Goal: Complete application form

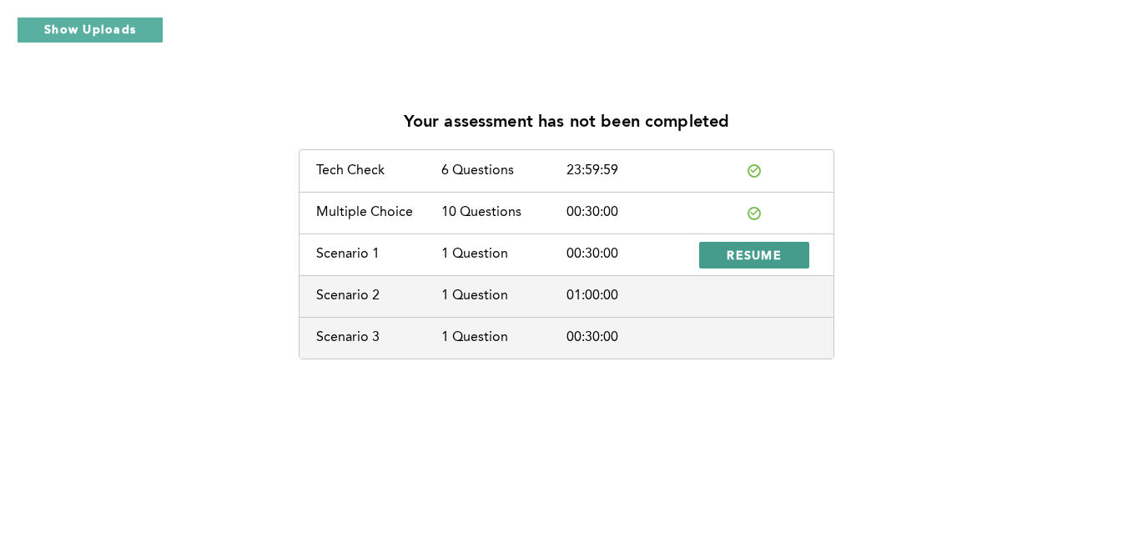
click at [746, 254] on span "RESUME" at bounding box center [754, 255] width 55 height 16
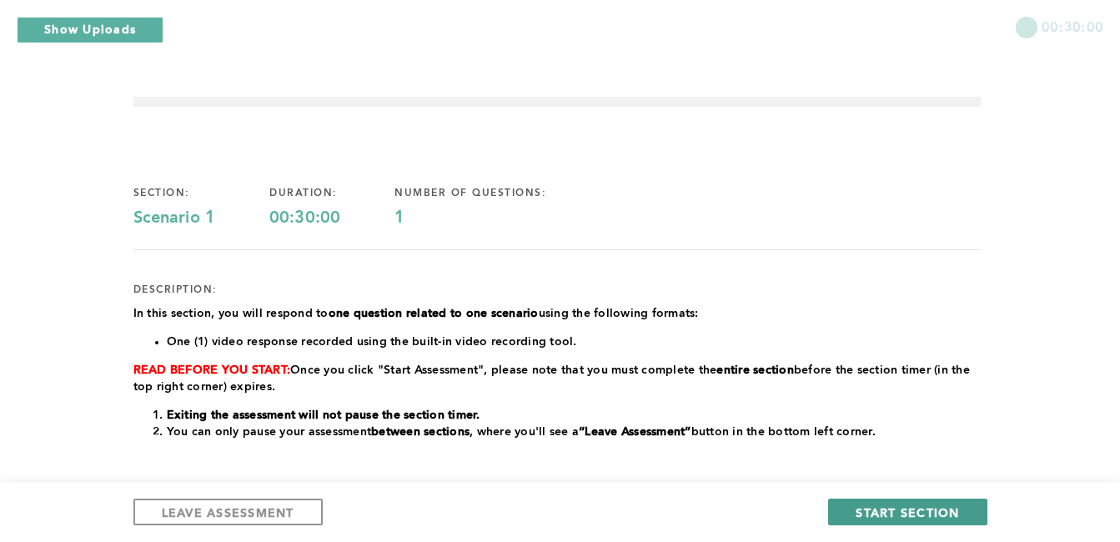
click at [907, 519] on span "START SECTION" at bounding box center [907, 513] width 103 height 16
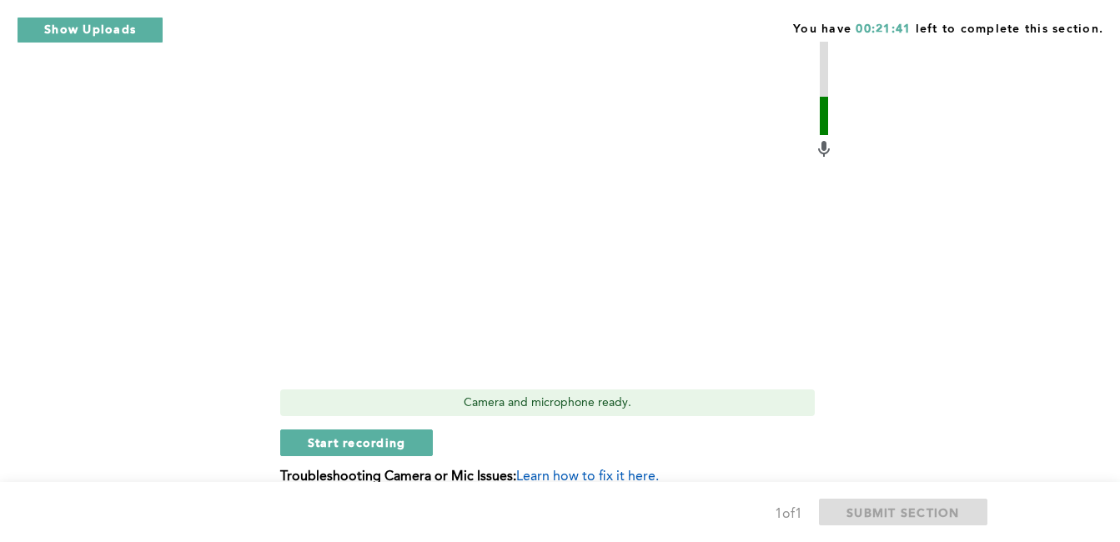
scroll to position [623, 0]
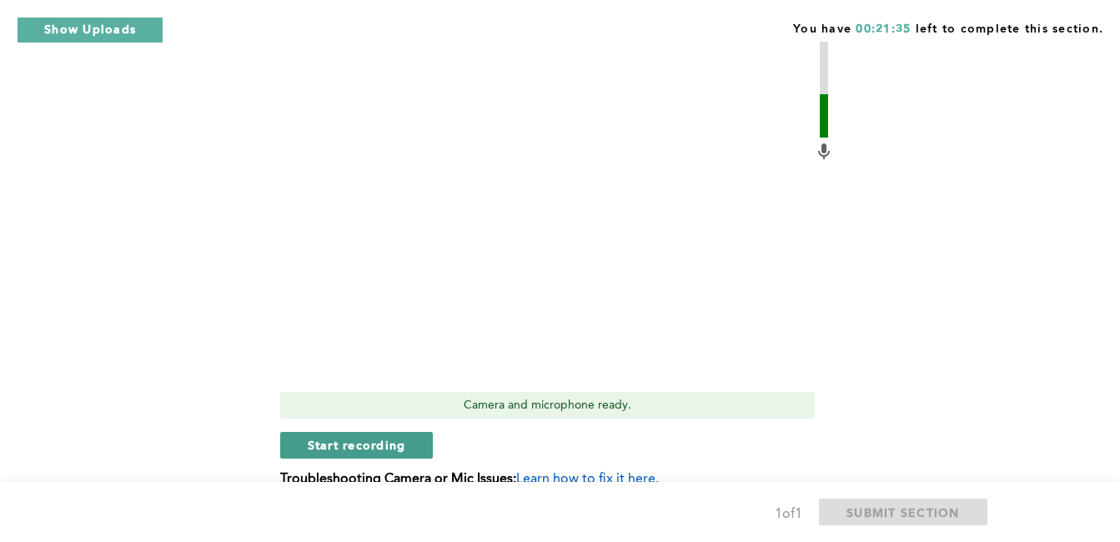
click at [325, 437] on span "Start recording" at bounding box center [357, 445] width 98 height 16
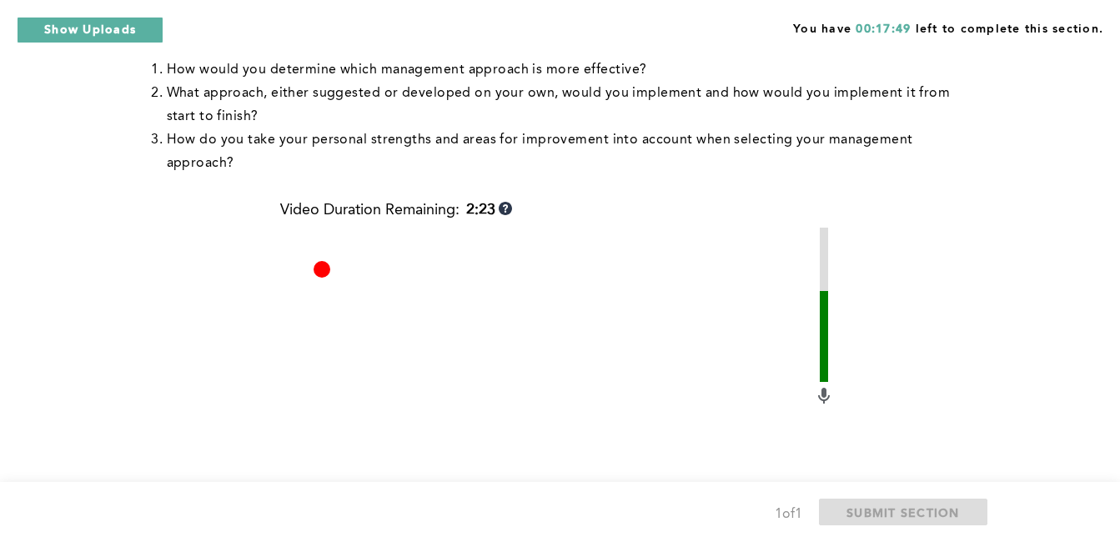
scroll to position [679, 0]
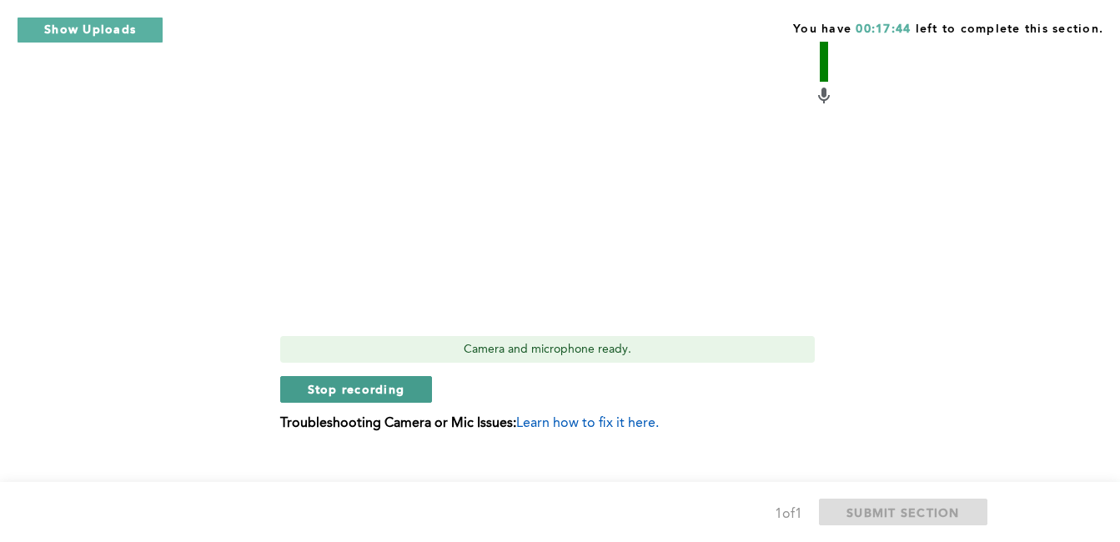
click at [384, 381] on span "Stop recording" at bounding box center [357, 389] width 98 height 16
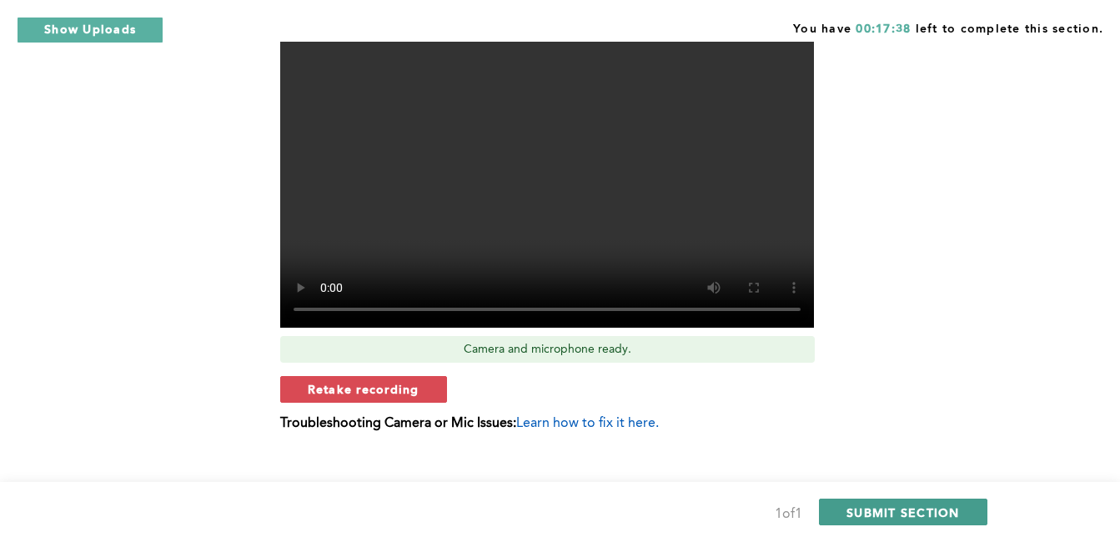
click at [875, 516] on span "SUBMIT SECTION" at bounding box center [903, 513] width 113 height 16
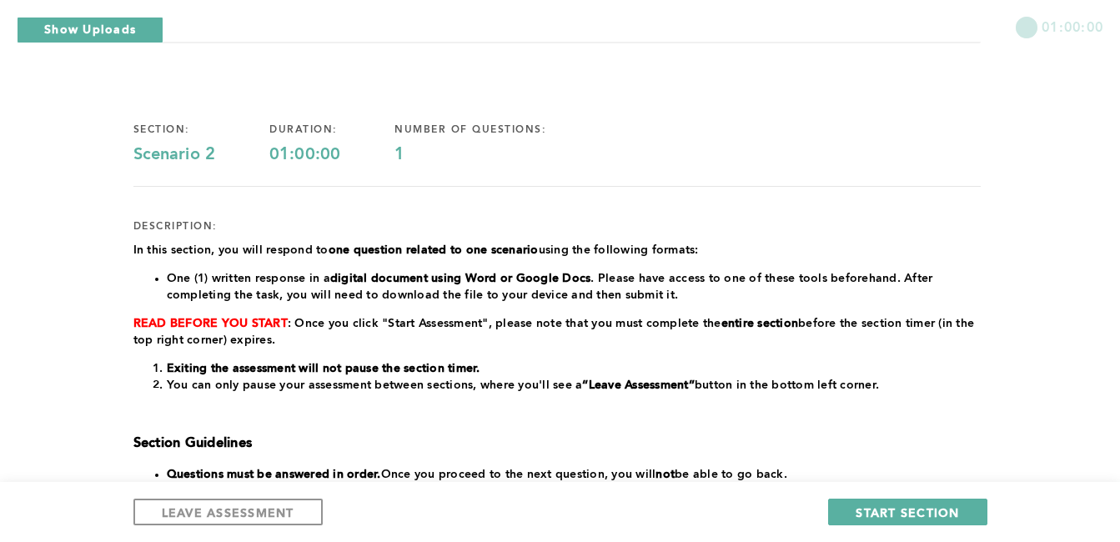
scroll to position [325, 0]
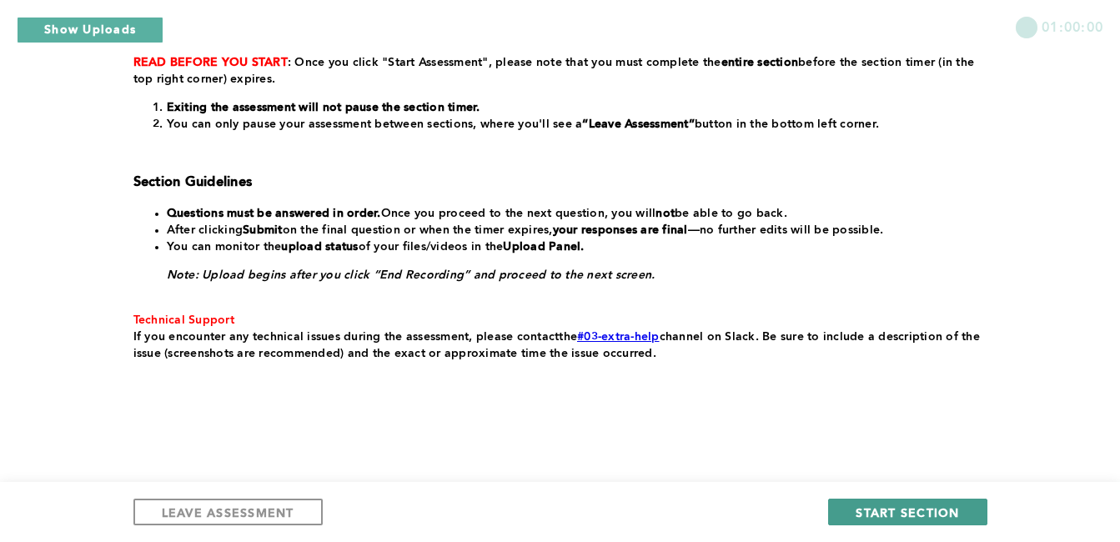
click at [959, 503] on button "START SECTION" at bounding box center [907, 512] width 159 height 27
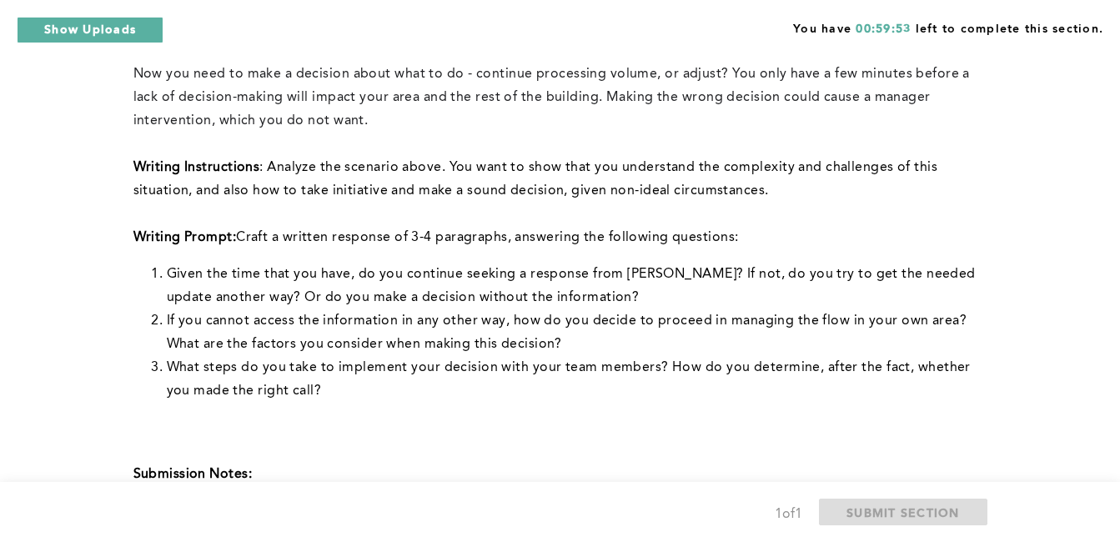
scroll to position [284, 0]
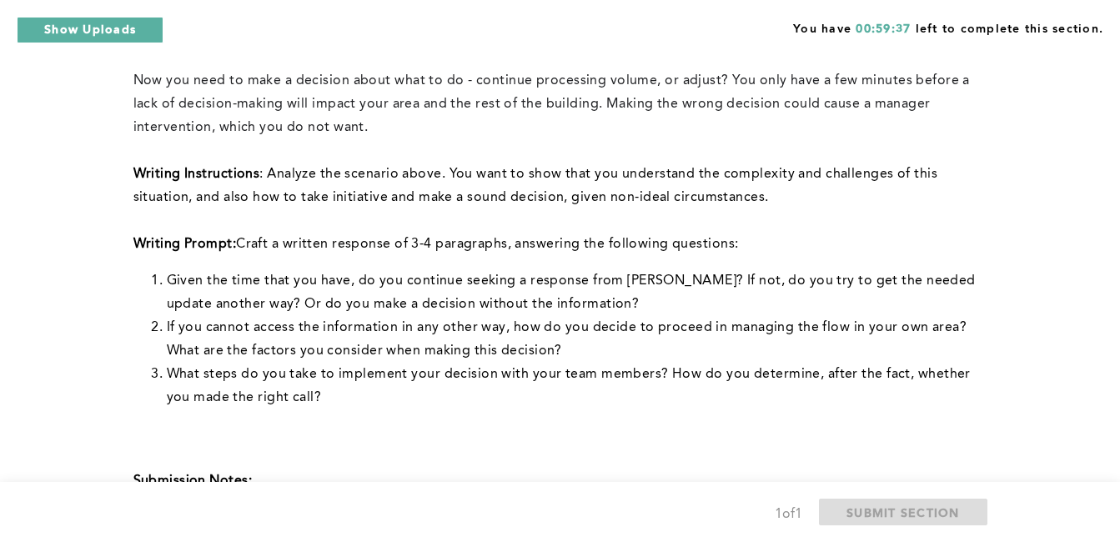
click at [815, 209] on p "﻿" at bounding box center [557, 220] width 848 height 23
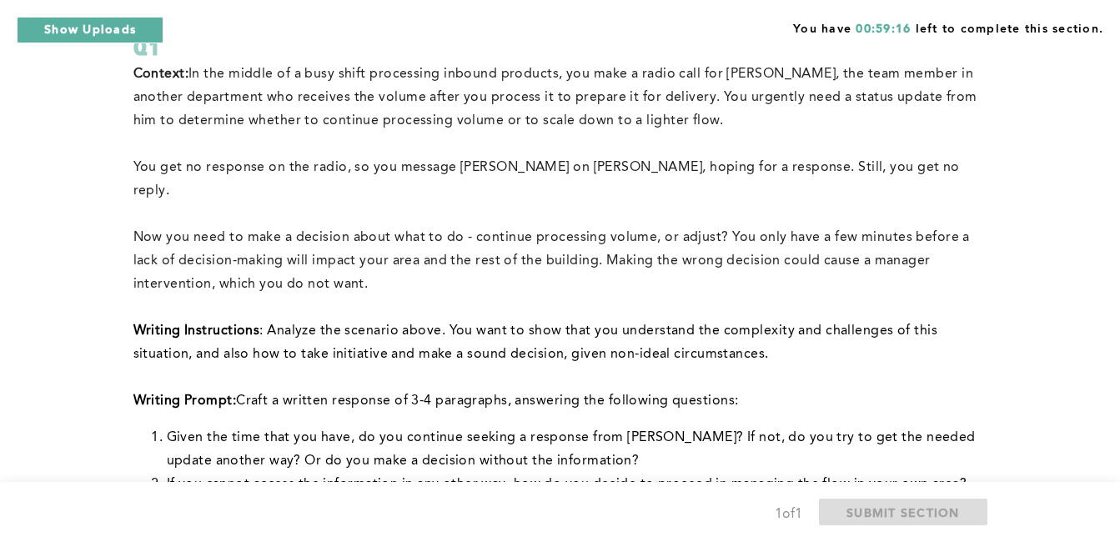
scroll to position [132, 0]
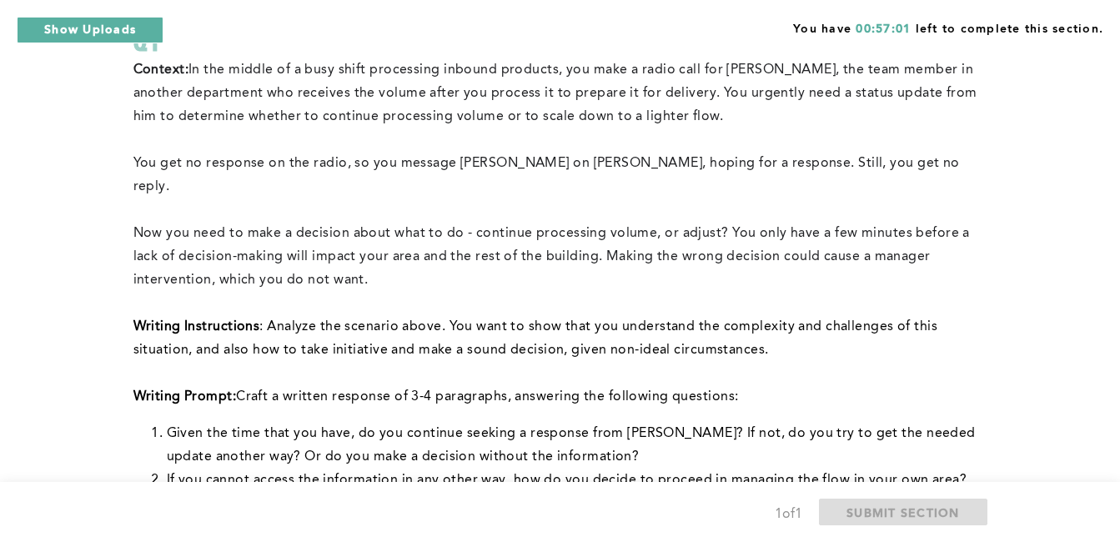
click at [249, 530] on div "1 of 1 SUBMIT SECTION" at bounding box center [560, 512] width 1120 height 60
drag, startPoint x: 460, startPoint y: 166, endPoint x: 505, endPoint y: 165, distance: 45.1
click at [505, 165] on span "You get no response on the radio, so you message [PERSON_NAME] on [PERSON_NAME]…" at bounding box center [548, 175] width 831 height 37
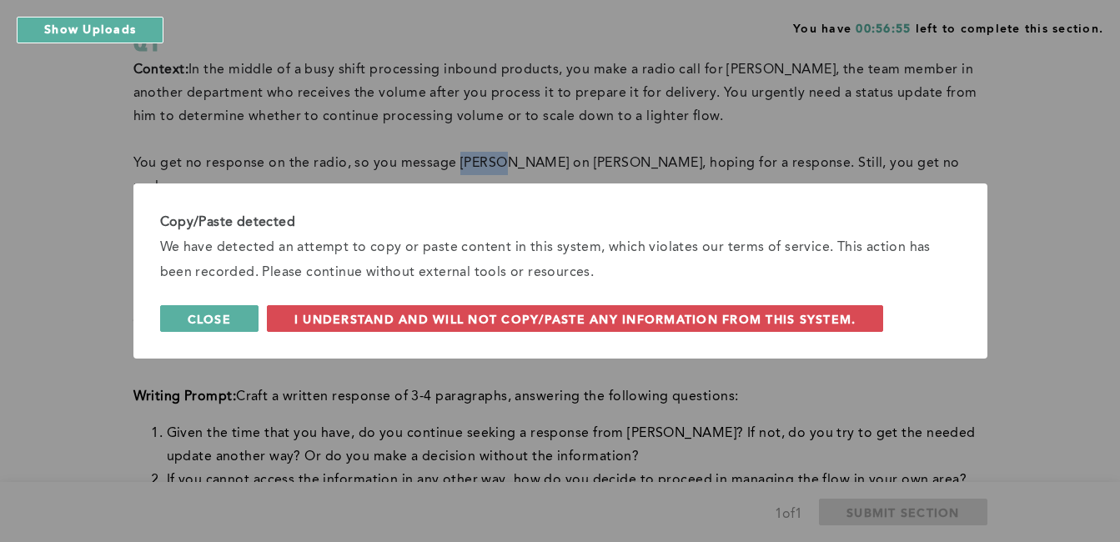
click at [231, 319] on span "Close" at bounding box center [209, 319] width 43 height 16
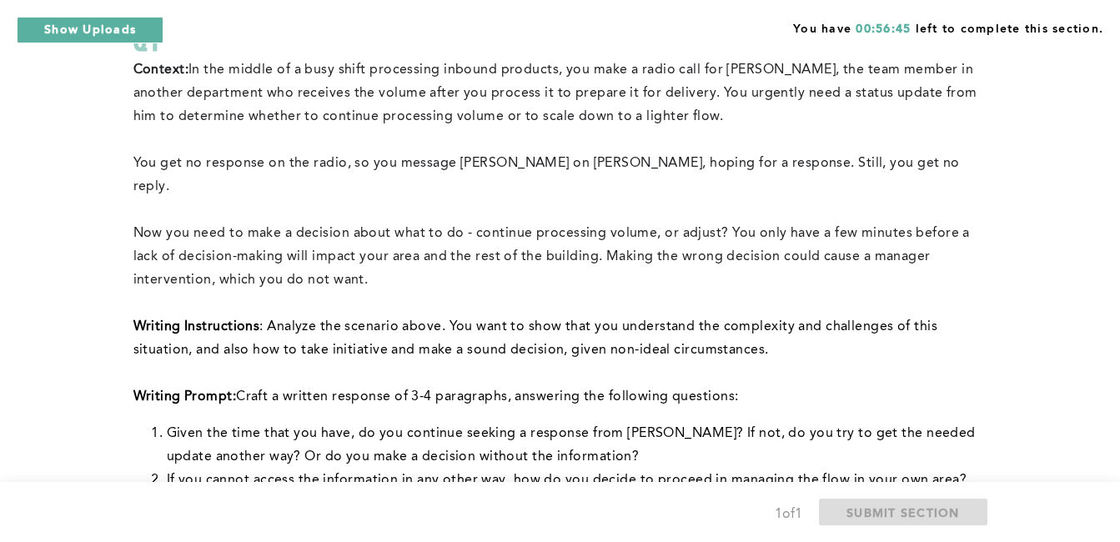
click at [464, 536] on div "1 of 1 SUBMIT SECTION" at bounding box center [560, 512] width 1120 height 60
click at [1100, 298] on div "You have 00:54:14 left to complete this section. Q1 Context: In the middle of a…" at bounding box center [560, 502] width 1120 height 1269
click at [54, 469] on div "You have 00:51:10 left to complete this section. Q1 Context: In the middle of a…" at bounding box center [560, 502] width 1120 height 1269
click at [350, 398] on div "Context: In the middle of a busy shift processing inbound products, you make a …" at bounding box center [557, 423] width 848 height 731
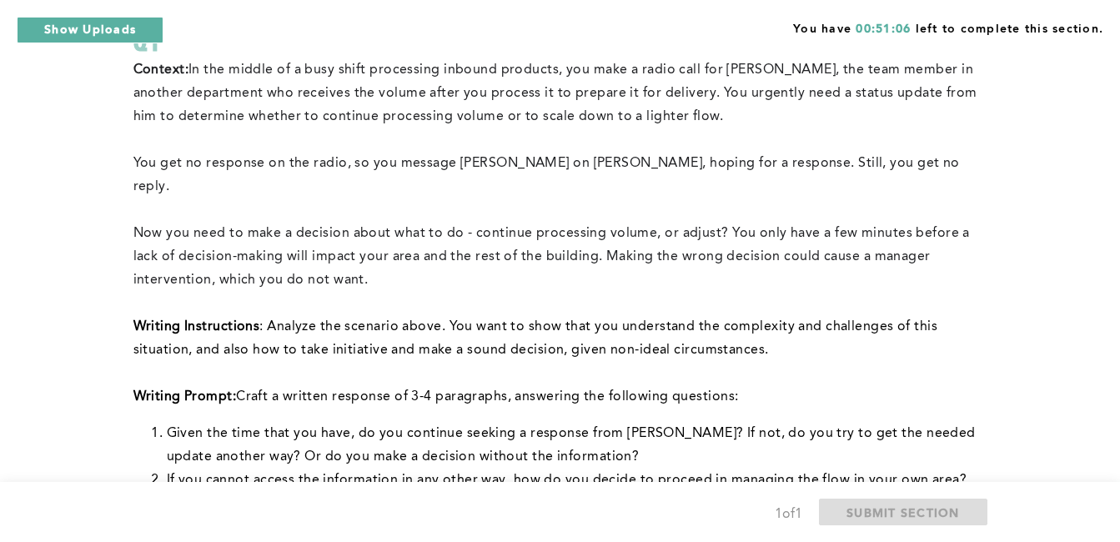
click at [693, 427] on li "Given the time that you have, do you continue seeking a response from [PERSON_N…" at bounding box center [574, 445] width 814 height 47
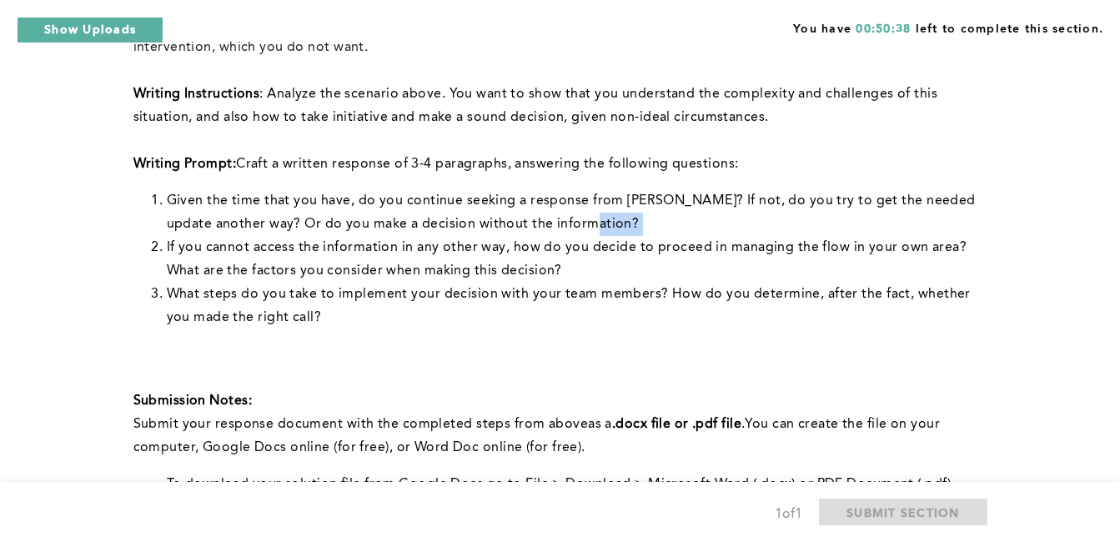
scroll to position [365, 0]
click at [19, 283] on div "You have 00:47:55 left to complete this section. Q1 Context: In the middle of a…" at bounding box center [560, 269] width 1120 height 1269
click at [311, 516] on div "1 of 1 SUBMIT SECTION" at bounding box center [560, 513] width 854 height 28
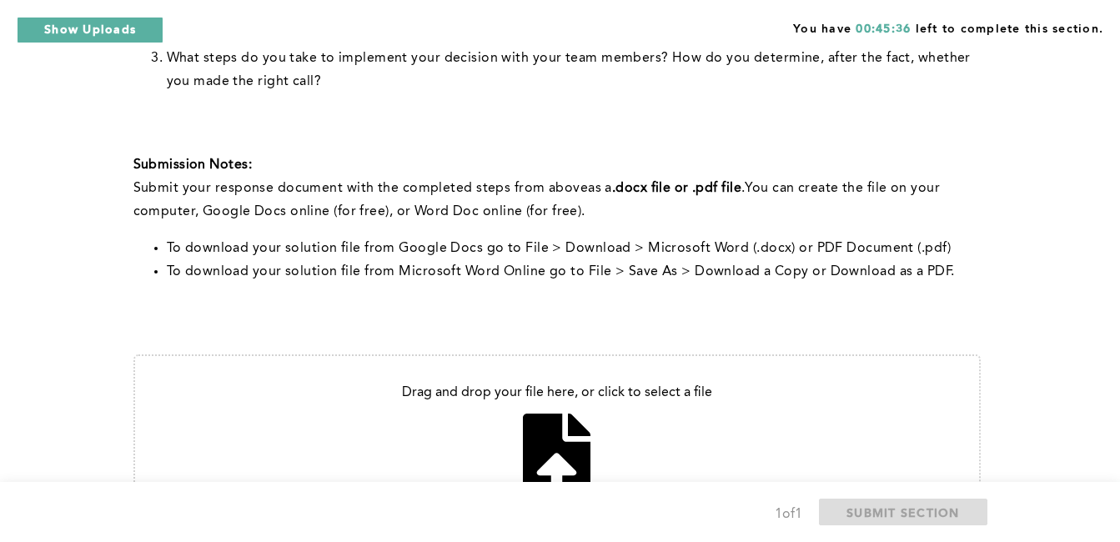
scroll to position [592, 0]
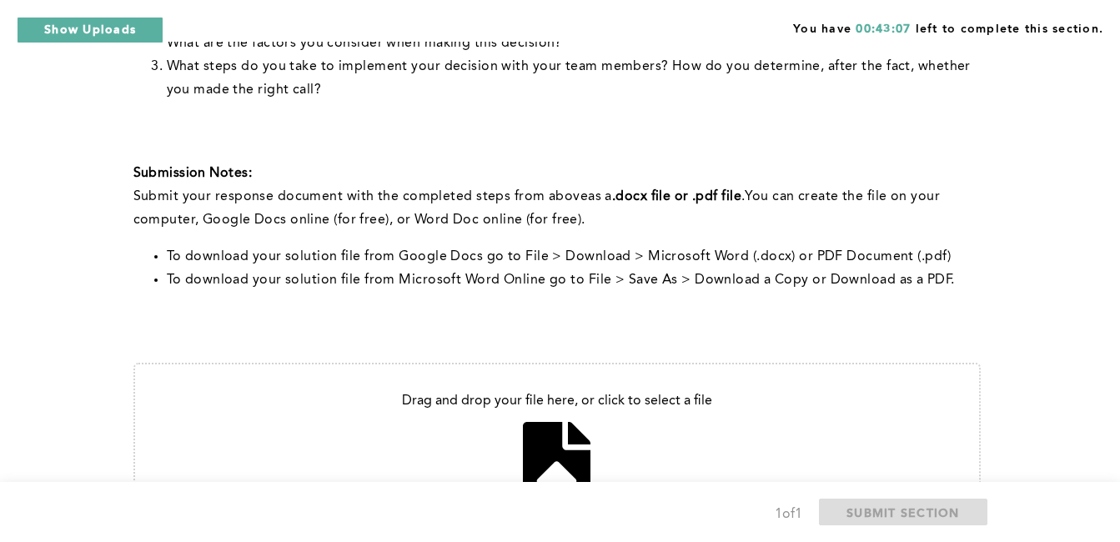
click at [541, 436] on input "file" at bounding box center [557, 453] width 844 height 177
type input "C:\fakepath\problem solving.docx"
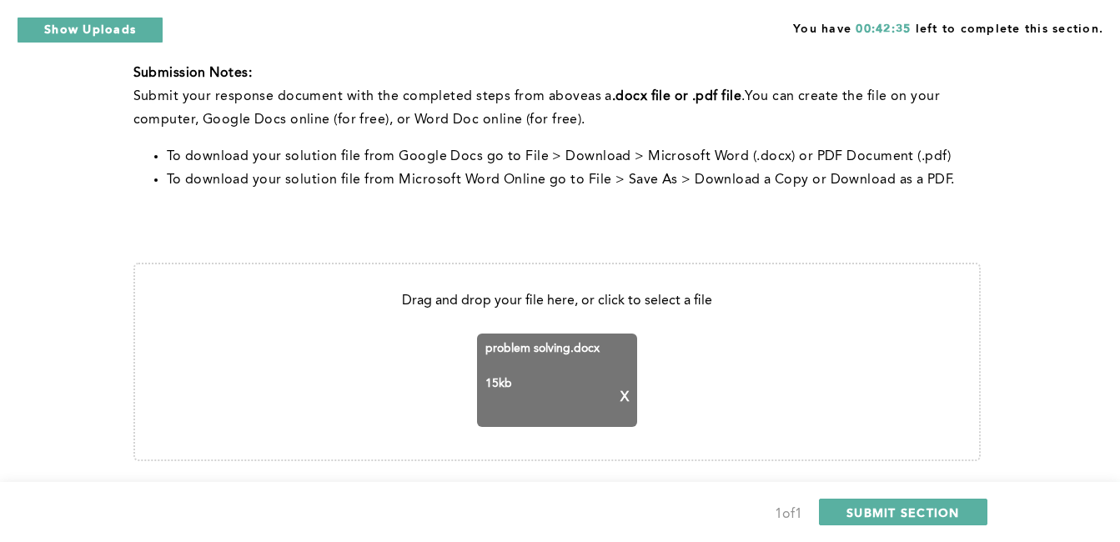
scroll to position [691, 0]
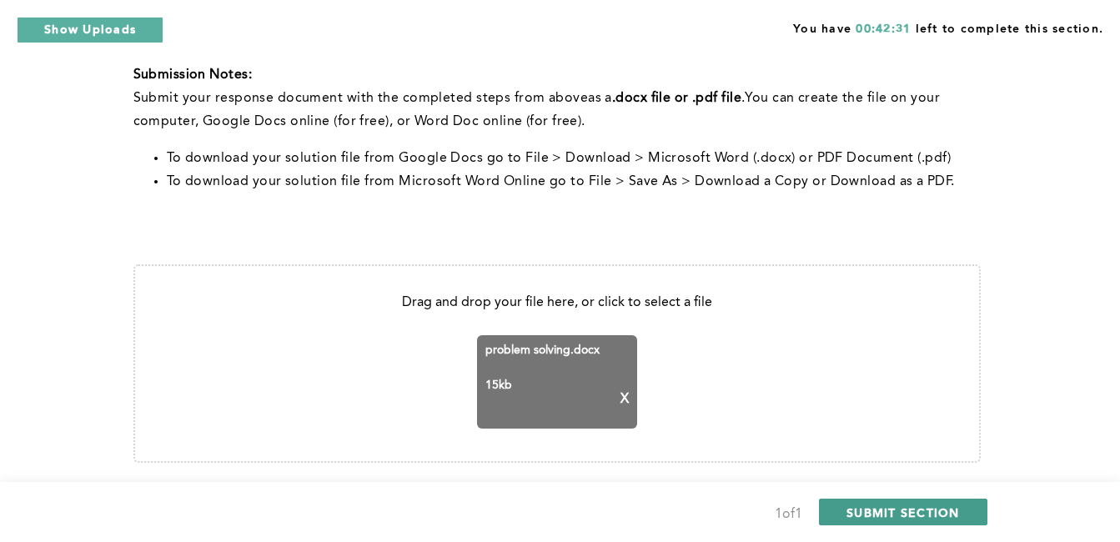
click at [905, 517] on span "SUBMIT SECTION" at bounding box center [903, 513] width 113 height 16
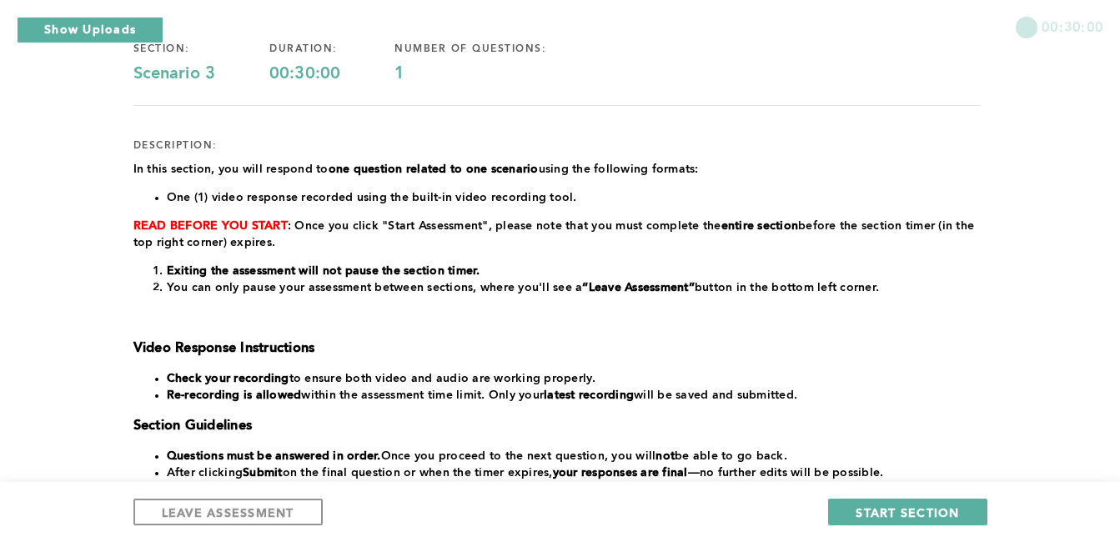
scroll to position [40, 0]
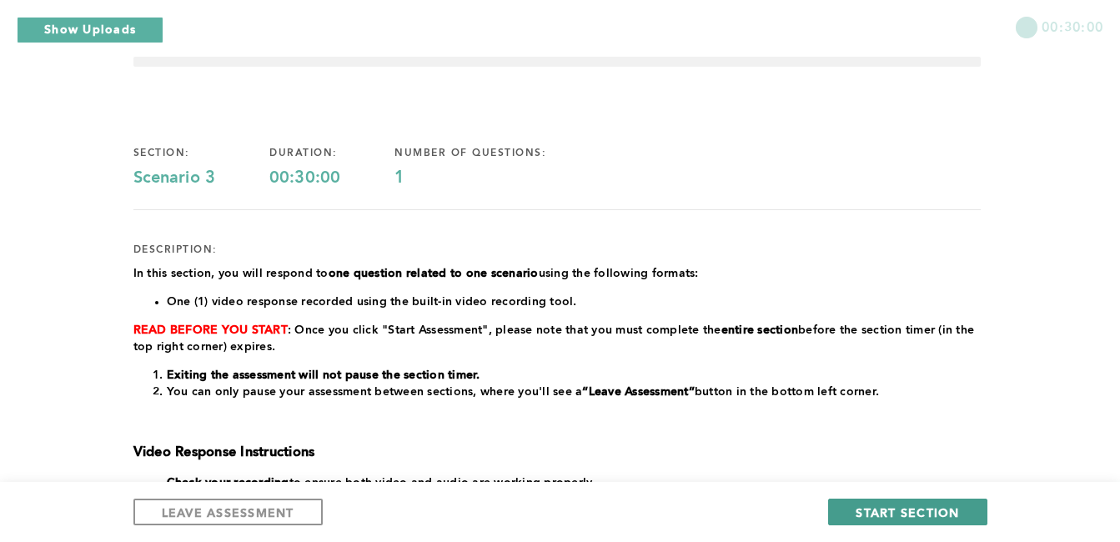
click at [881, 524] on button "START SECTION" at bounding box center [907, 512] width 159 height 27
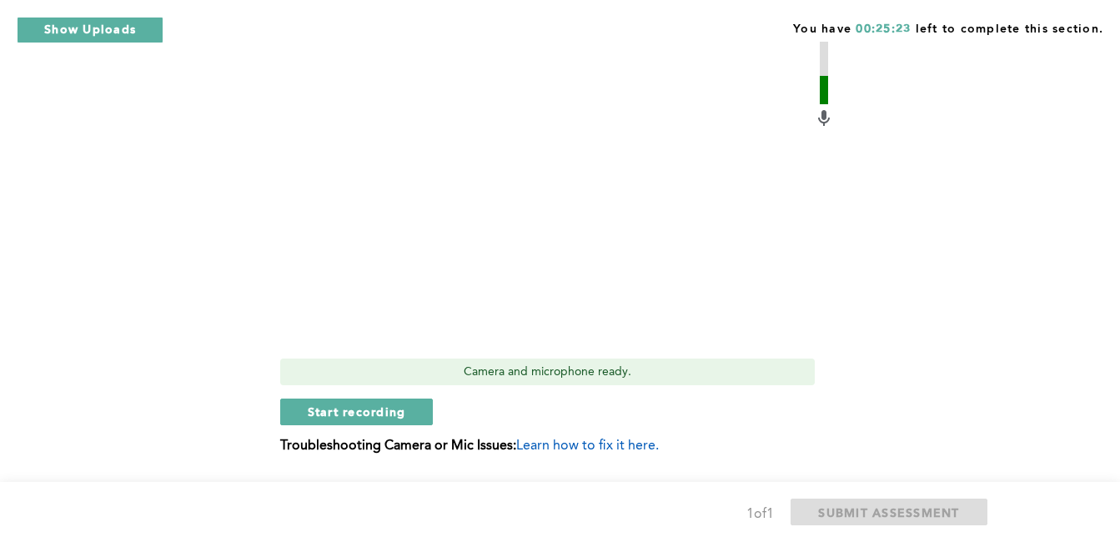
scroll to position [609, 0]
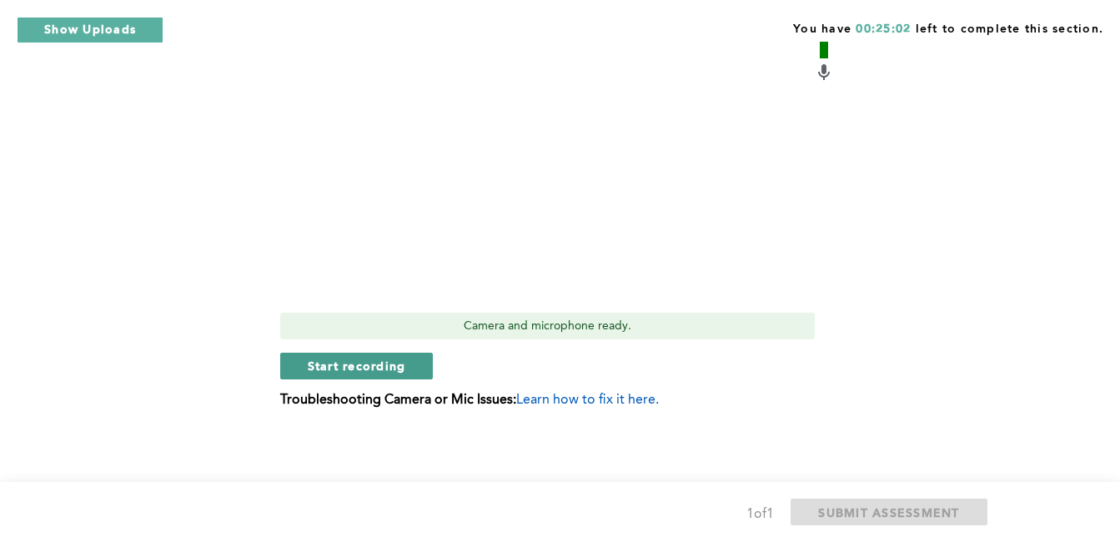
click at [379, 356] on button "Start recording" at bounding box center [357, 366] width 154 height 27
click at [380, 356] on button "Stop recording" at bounding box center [356, 366] width 153 height 27
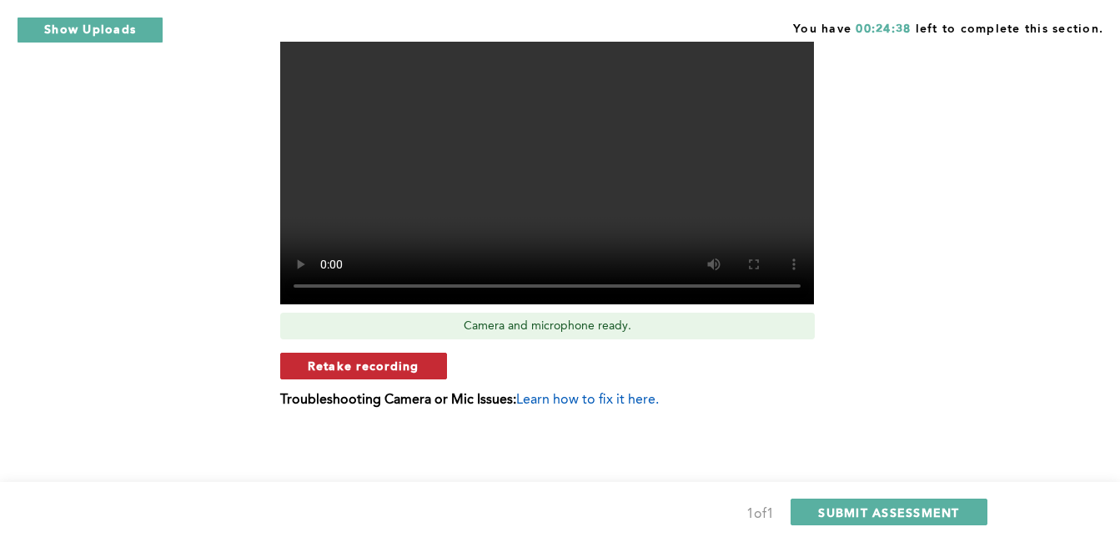
click at [376, 367] on span "Retake recording" at bounding box center [364, 366] width 112 height 16
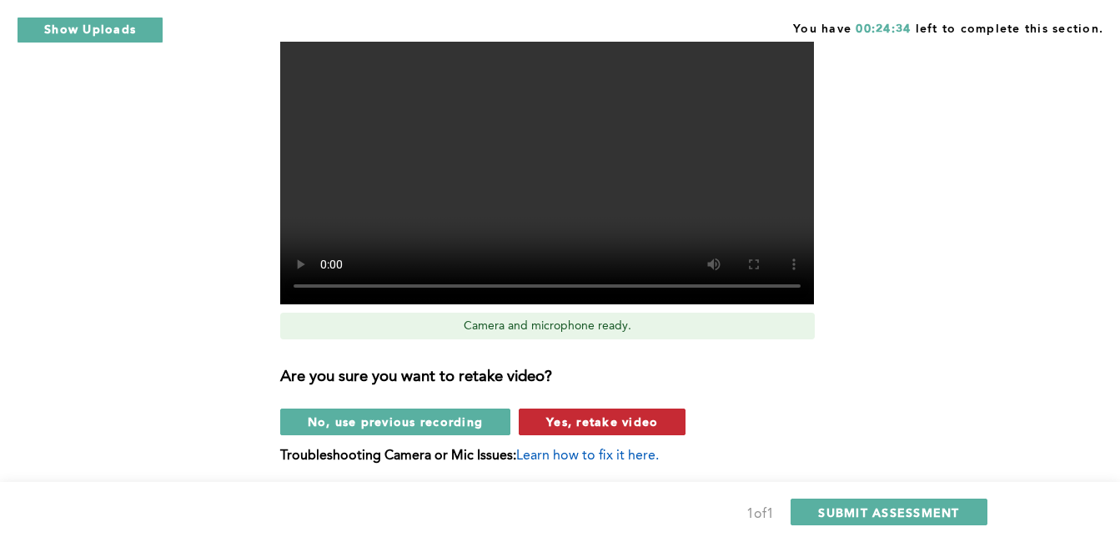
click at [576, 410] on button "Yes, retake video" at bounding box center [602, 422] width 167 height 27
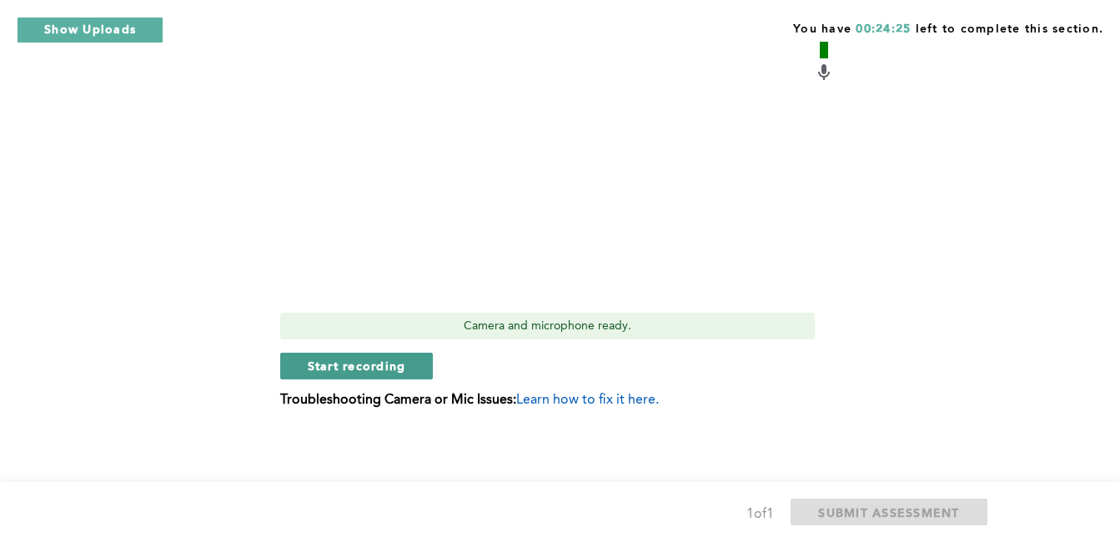
click at [325, 359] on span "Start recording" at bounding box center [357, 366] width 98 height 16
click at [351, 365] on span "Stop recording" at bounding box center [357, 366] width 98 height 16
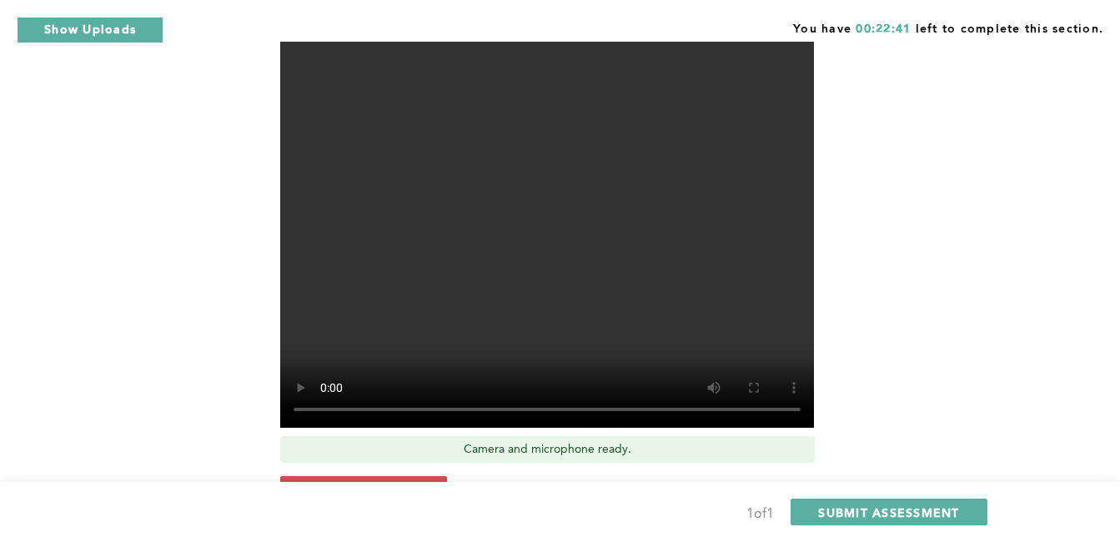
scroll to position [535, 0]
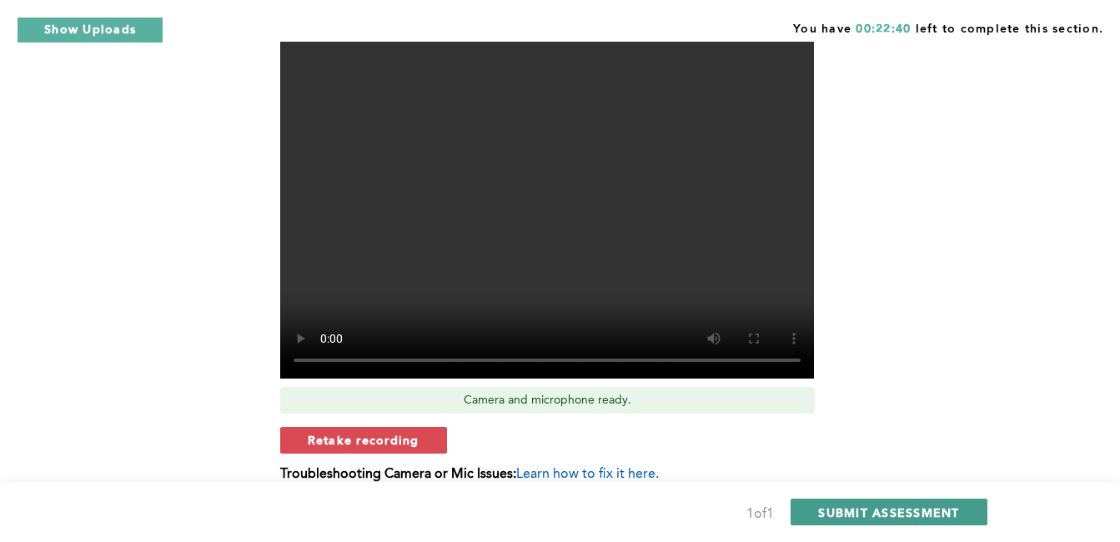
click at [909, 510] on span "SUBMIT ASSESSMENT" at bounding box center [888, 513] width 141 height 16
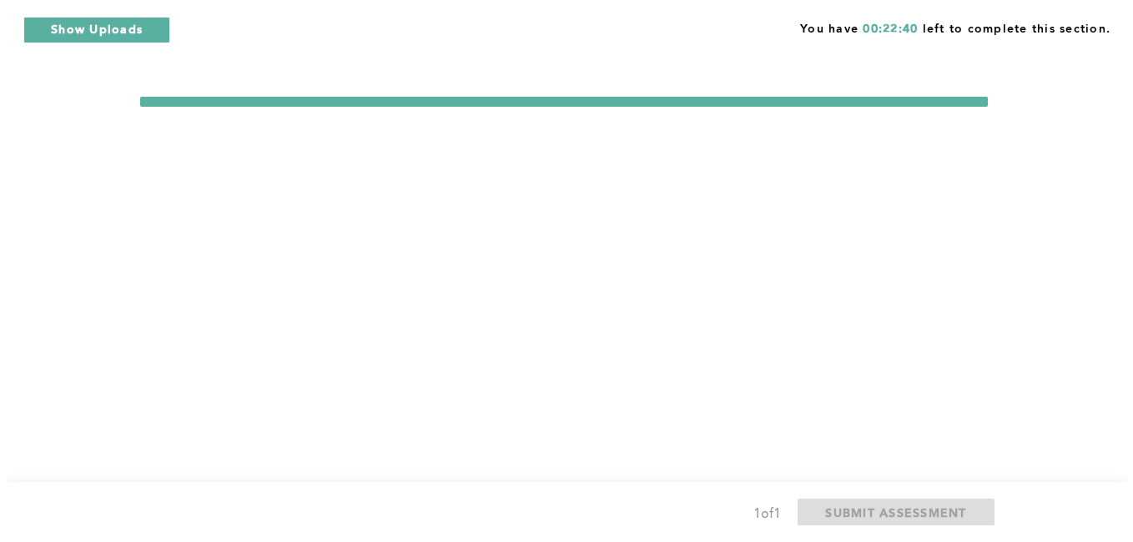
scroll to position [0, 0]
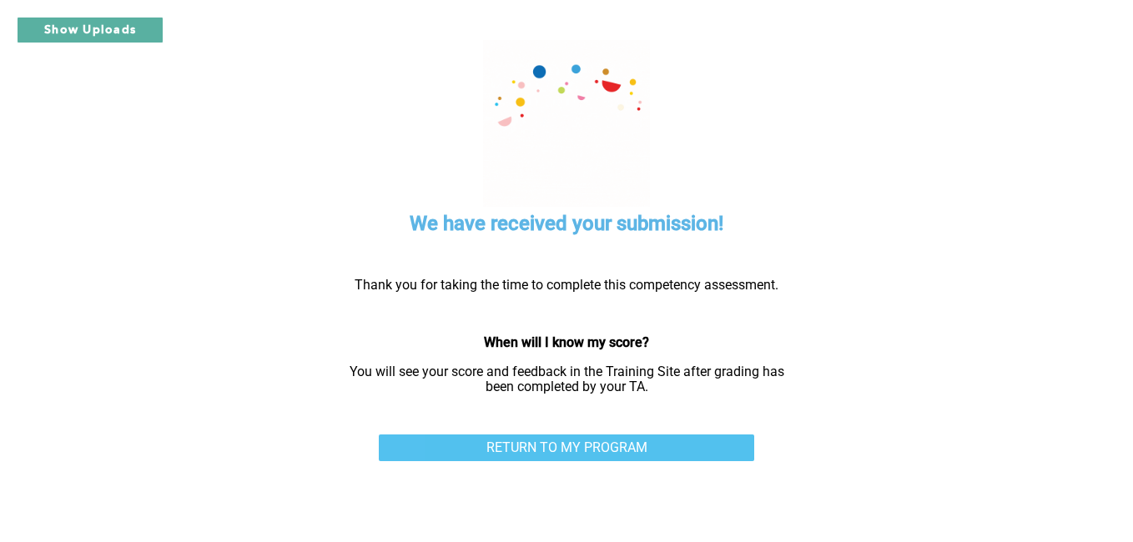
click at [649, 450] on link "RETURN TO MY PROGRAM" at bounding box center [566, 448] width 375 height 27
